Goal: Information Seeking & Learning: Learn about a topic

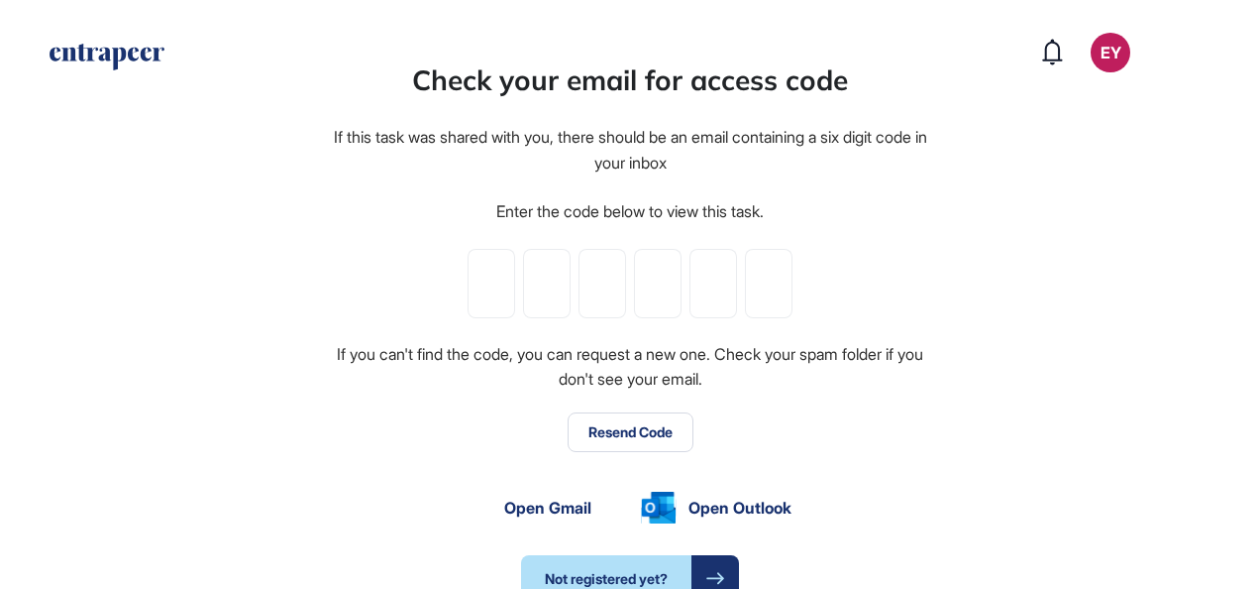
scroll to position [1, 1]
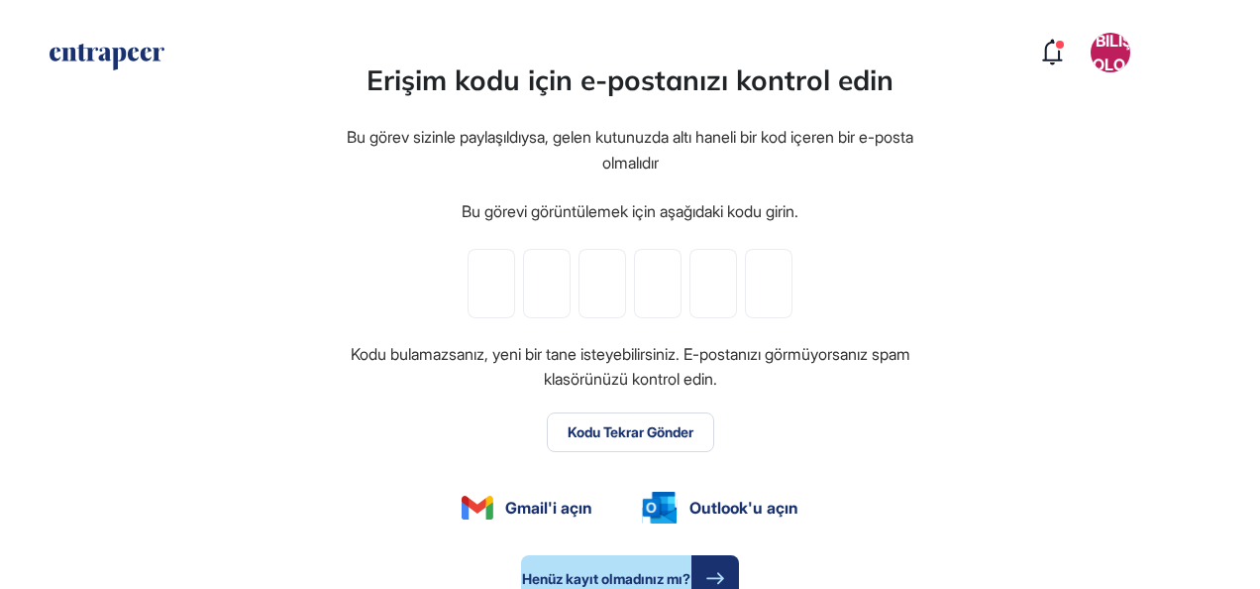
type input "*"
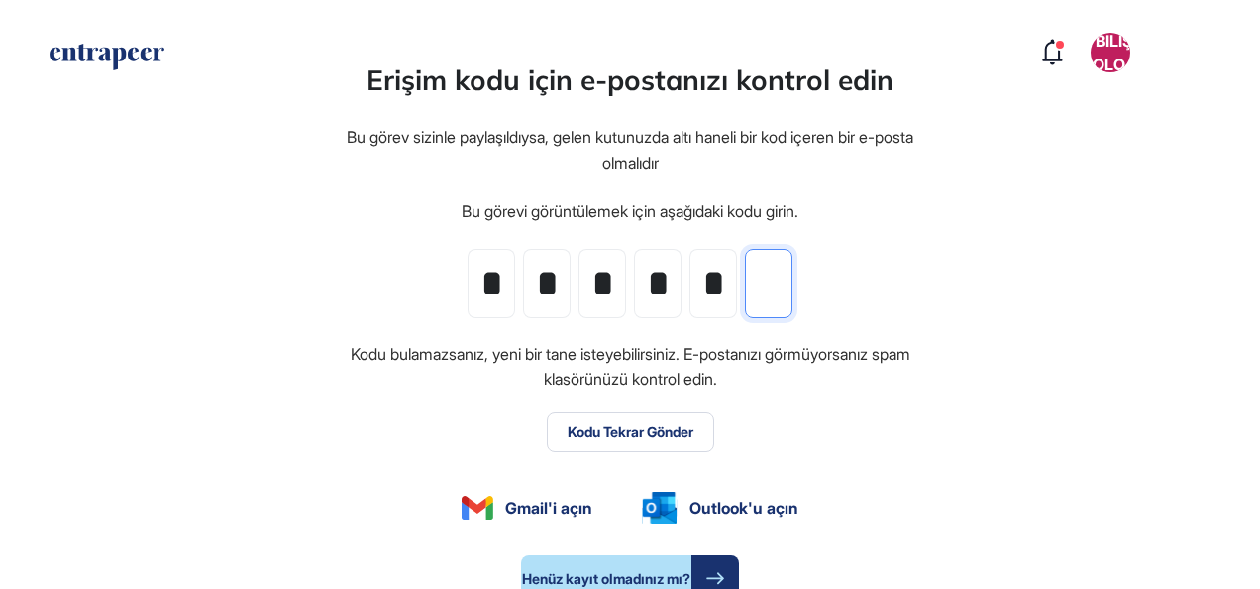
type input "*"
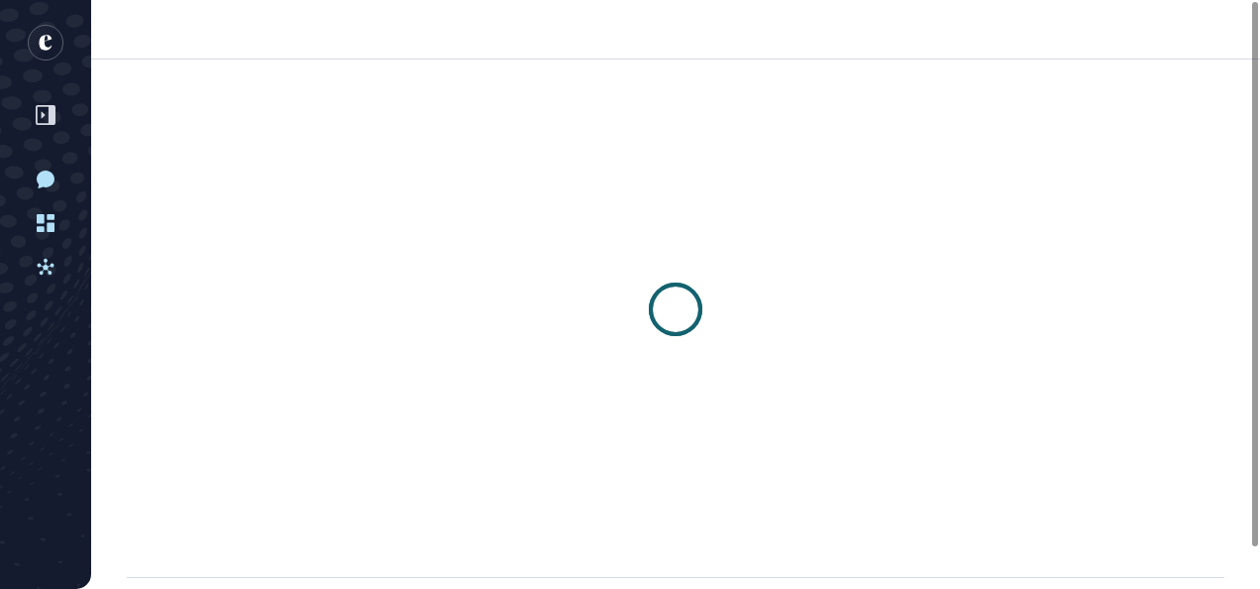
scroll to position [1, 1]
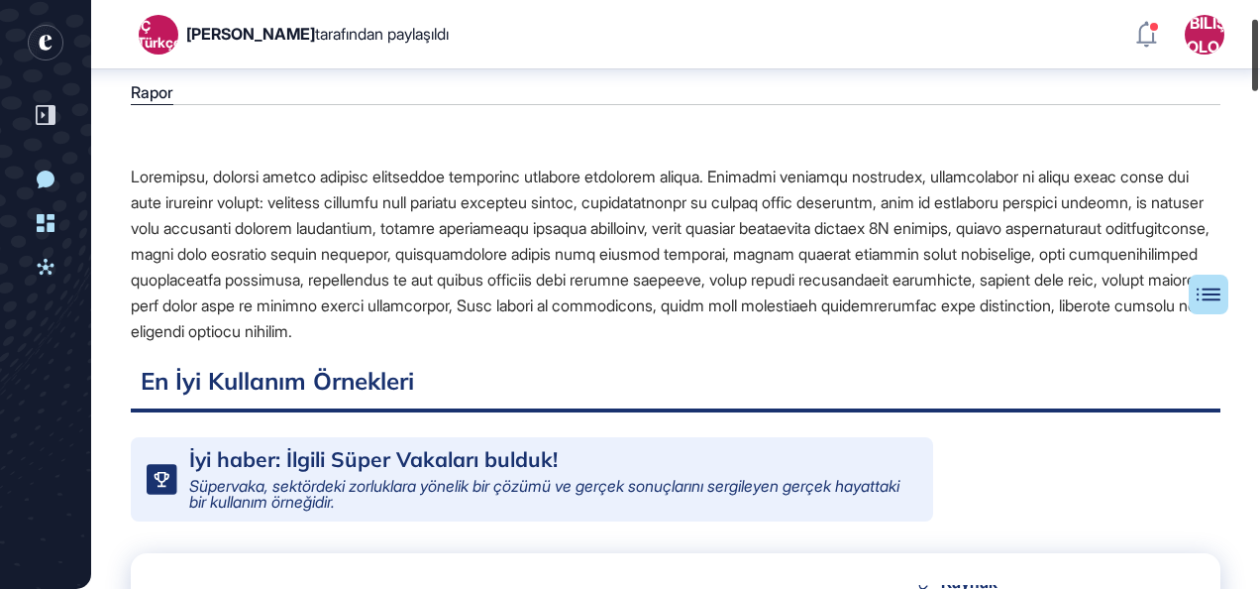
scroll to position [54, 0]
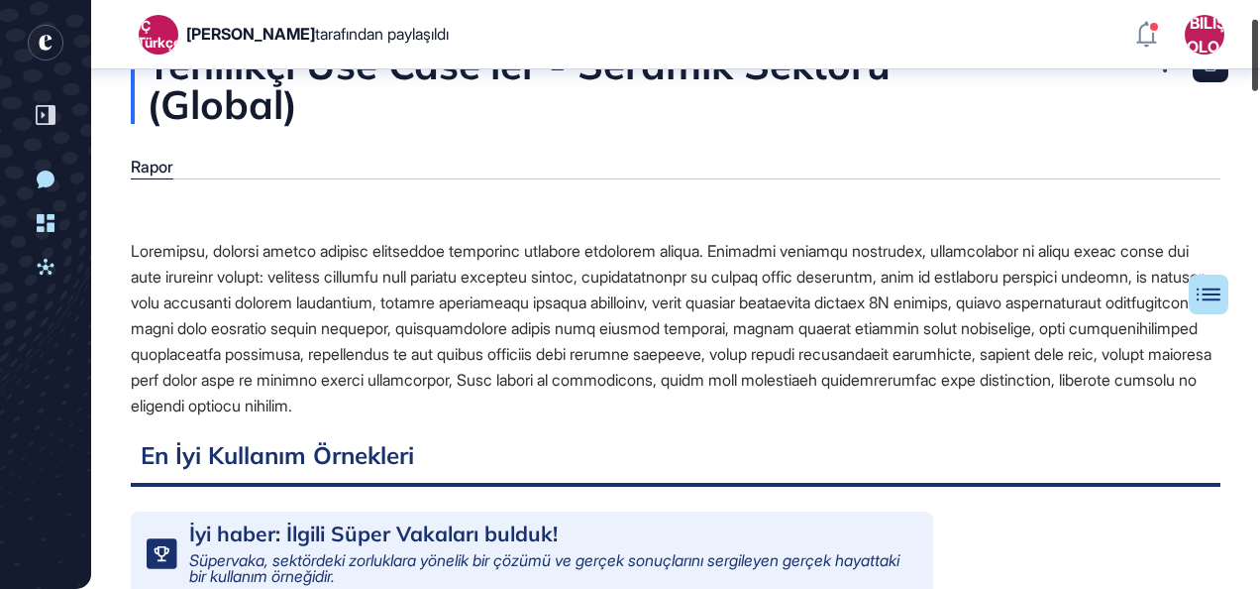
drag, startPoint x: 1254, startPoint y: 103, endPoint x: 608, endPoint y: 248, distance: 662.0
click at [1253, 0] on html "BÇ (Türkçe) [PERSON_NAME] tarafından paylaşıldı EY Bilişim Teknolojileri Panel …" at bounding box center [630, 294] width 1260 height 589
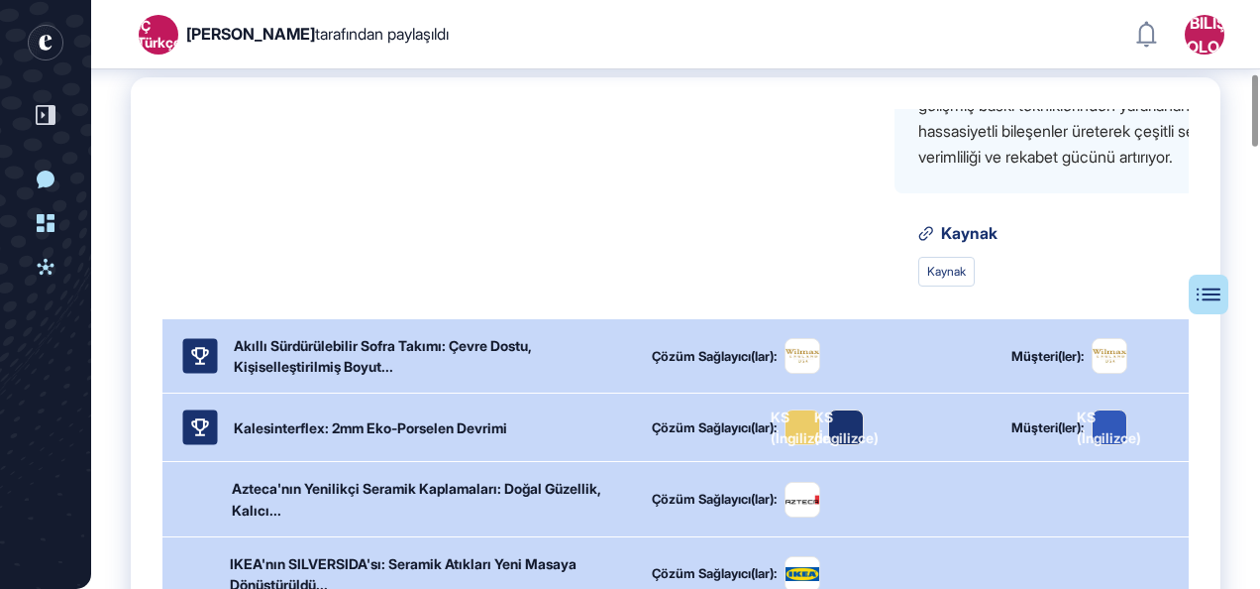
scroll to position [396, 0]
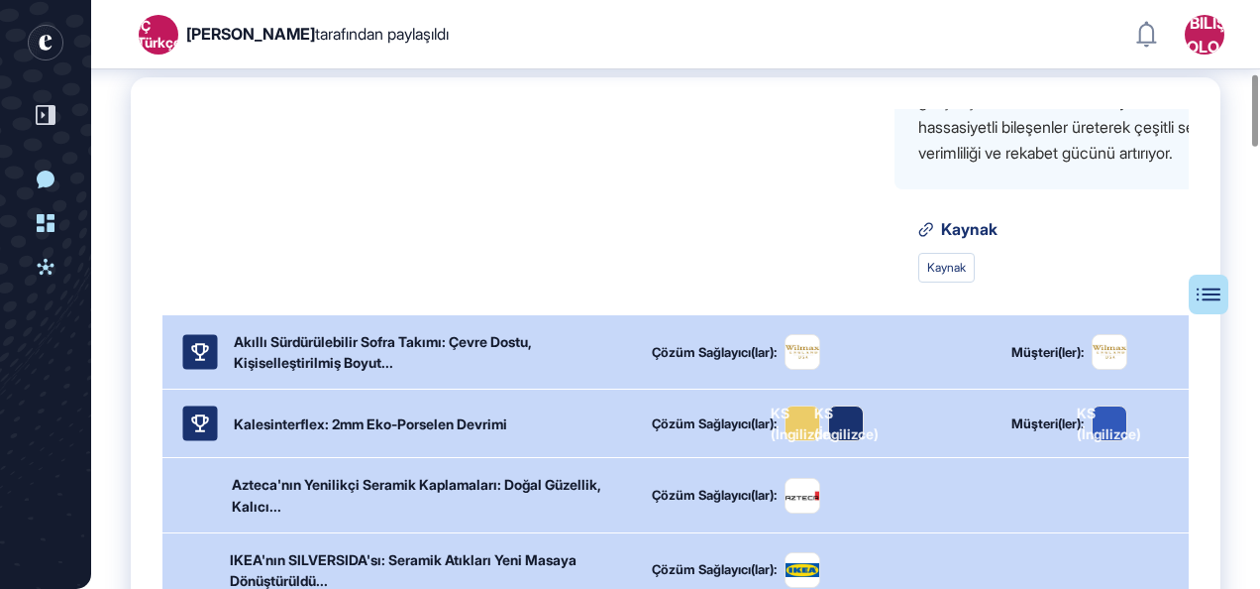
click at [439, 373] on div "Akıllı Sürdürülebilir Sofra Takımı: Çevre Dostu, Kişiselleştirilmiş Boyut..." at bounding box center [431, 352] width 394 height 42
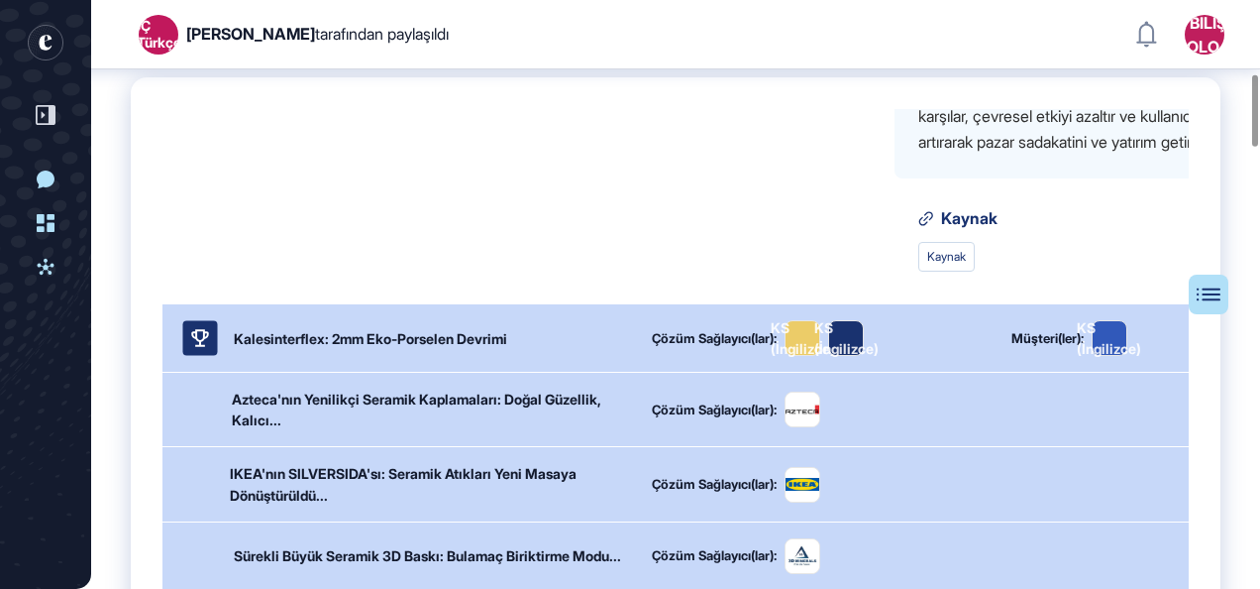
scroll to position [1090, 0]
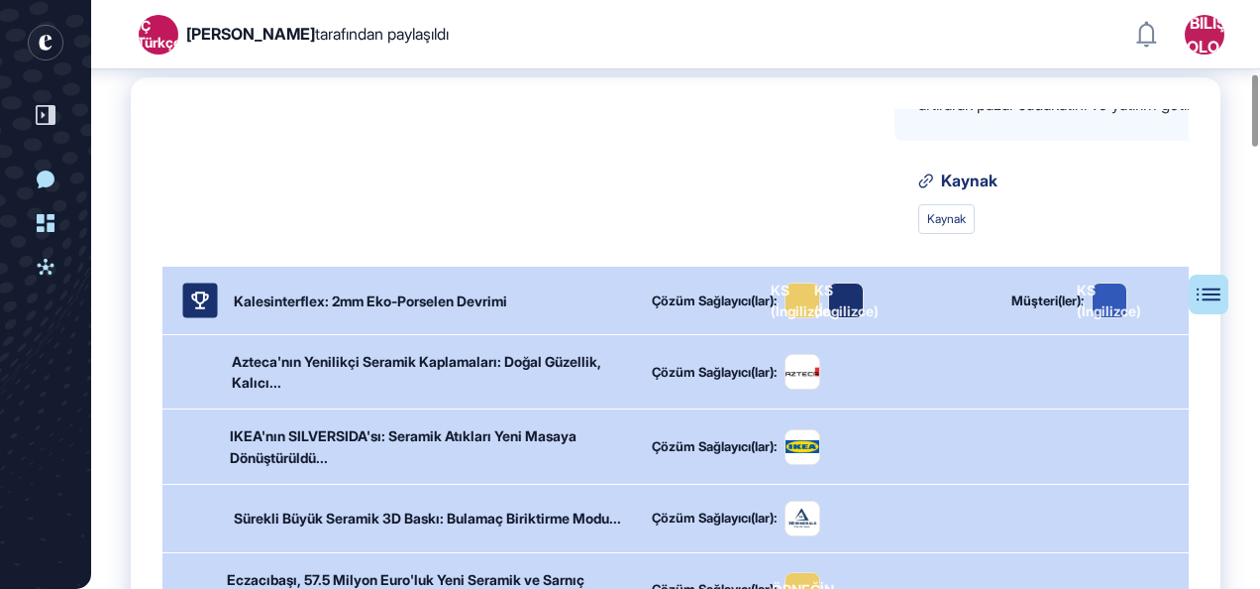
click at [390, 290] on div "Kalesinterflex: 2mm Eko-Porselen Devrimi" at bounding box center [370, 300] width 273 height 21
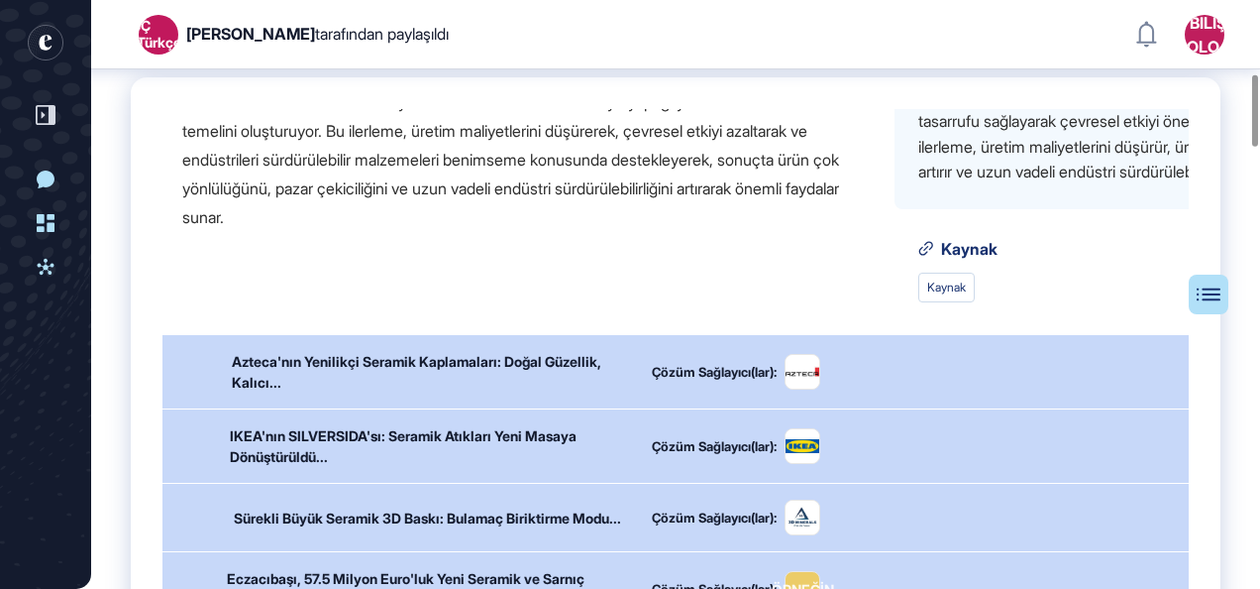
scroll to position [1577, 0]
click at [437, 371] on div "Azteca'nın Yenilikçi Seramik Kaplamaları: Doğal Güzellik, Kalıcı..." at bounding box center [430, 372] width 396 height 42
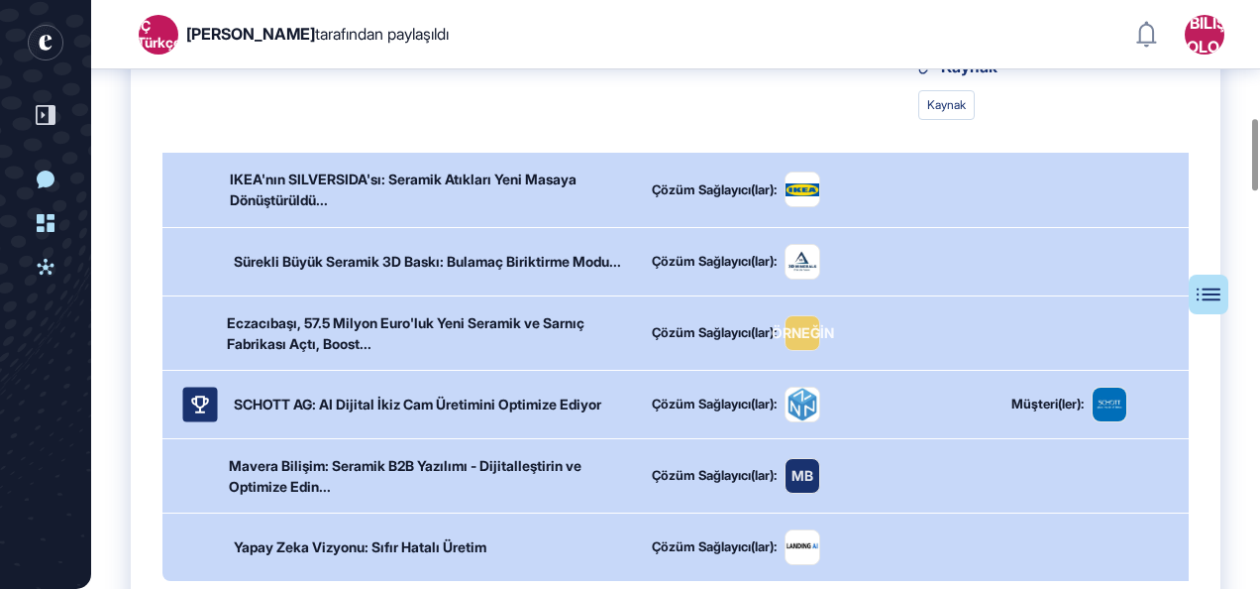
scroll to position [1001, 0]
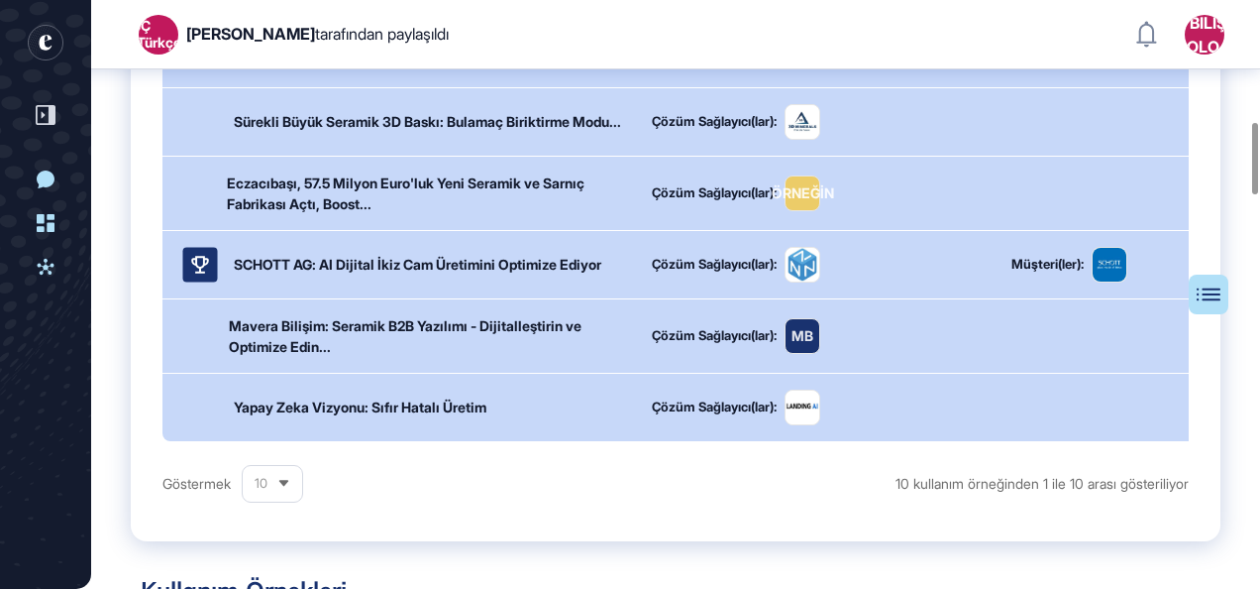
click at [484, 269] on div "SCHOTT AG: AI Dijital İkiz Cam Üretimini Optimize Ediyor" at bounding box center [405, 265] width 446 height 36
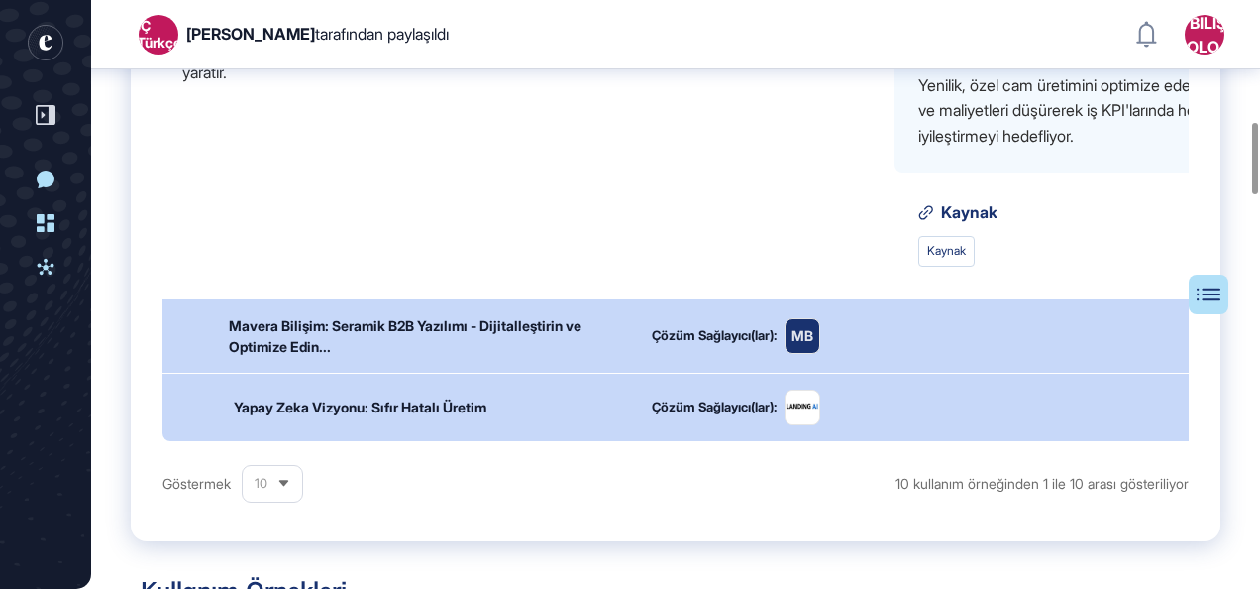
scroll to position [2594, 0]
click at [454, 317] on div "Mavera Bilişim: Seramik B2B Yazılımı - Dijitalleştirin ve Optimize Edin..." at bounding box center [428, 336] width 399 height 42
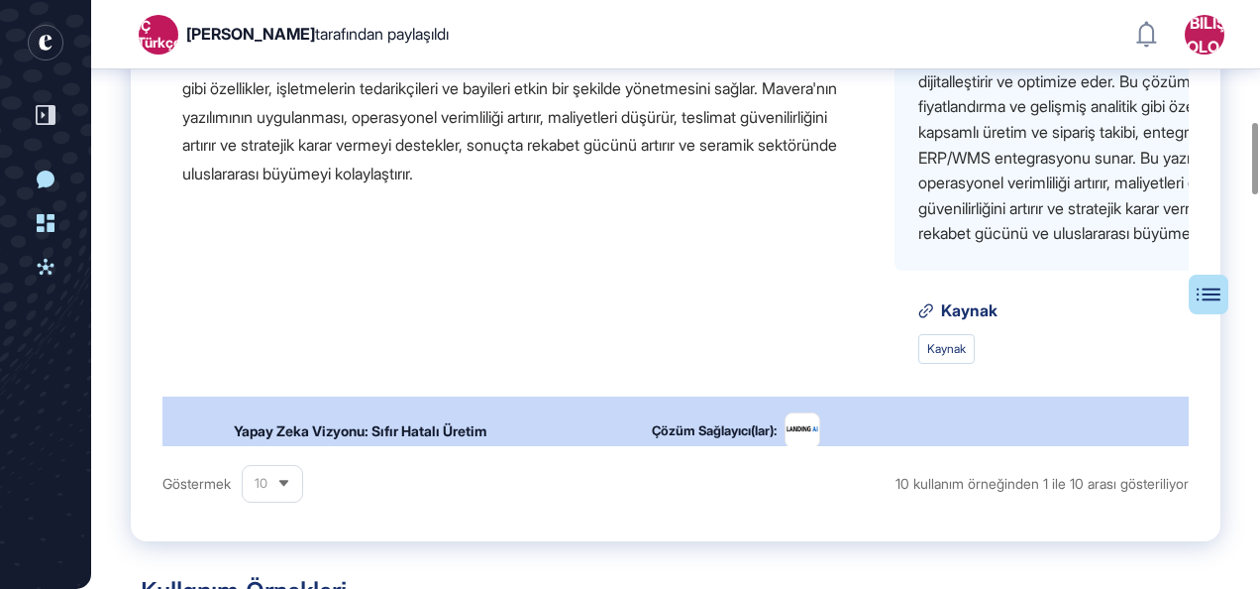
scroll to position [3153, 0]
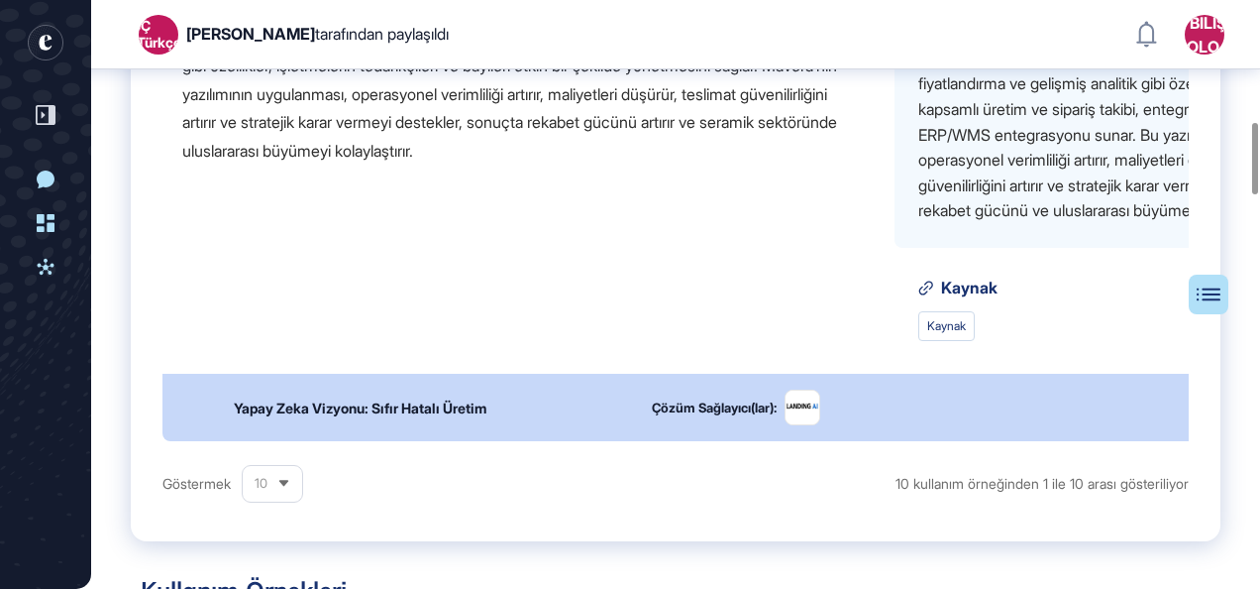
click at [433, 397] on div "Yapay Zeka Vizyonu: Sıfır Hatalı Üretim" at bounding box center [360, 407] width 253 height 21
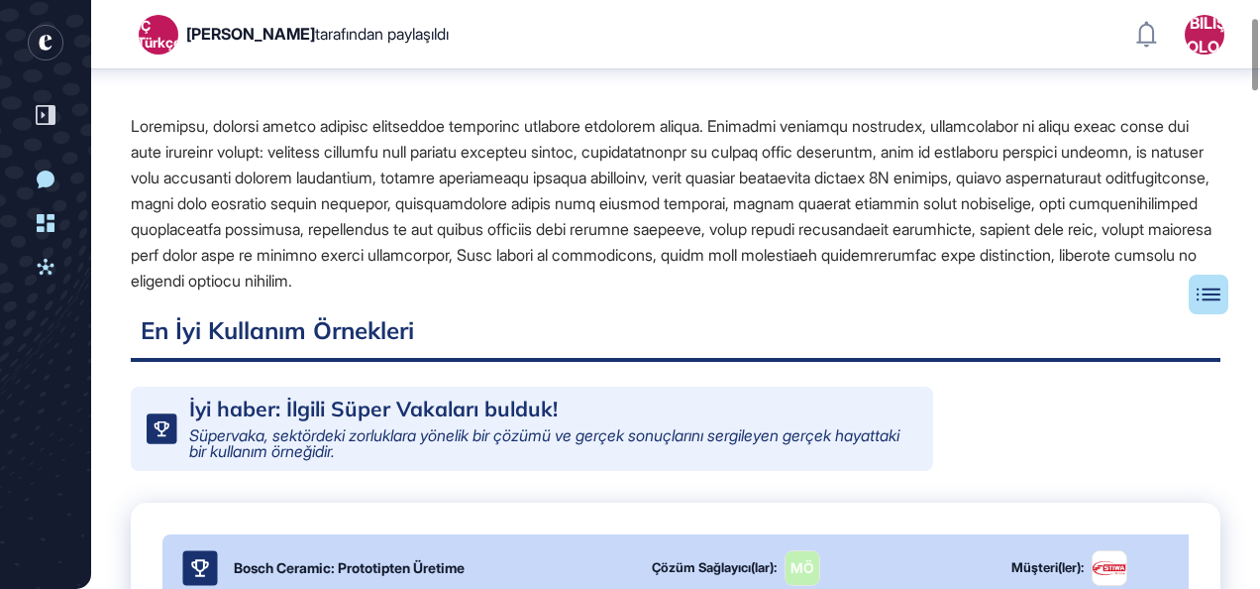
scroll to position [0, 0]
